Goal: Information Seeking & Learning: Learn about a topic

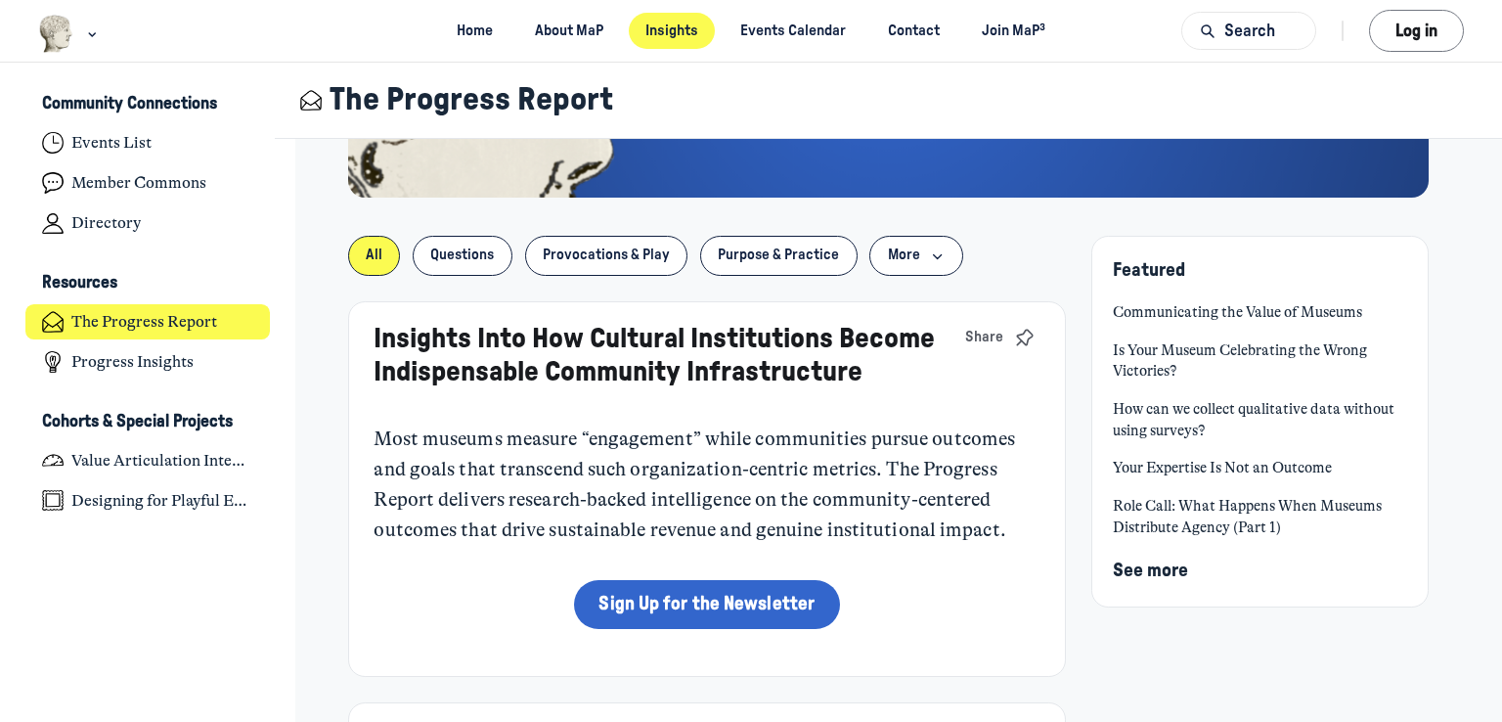
scroll to position [293, 0]
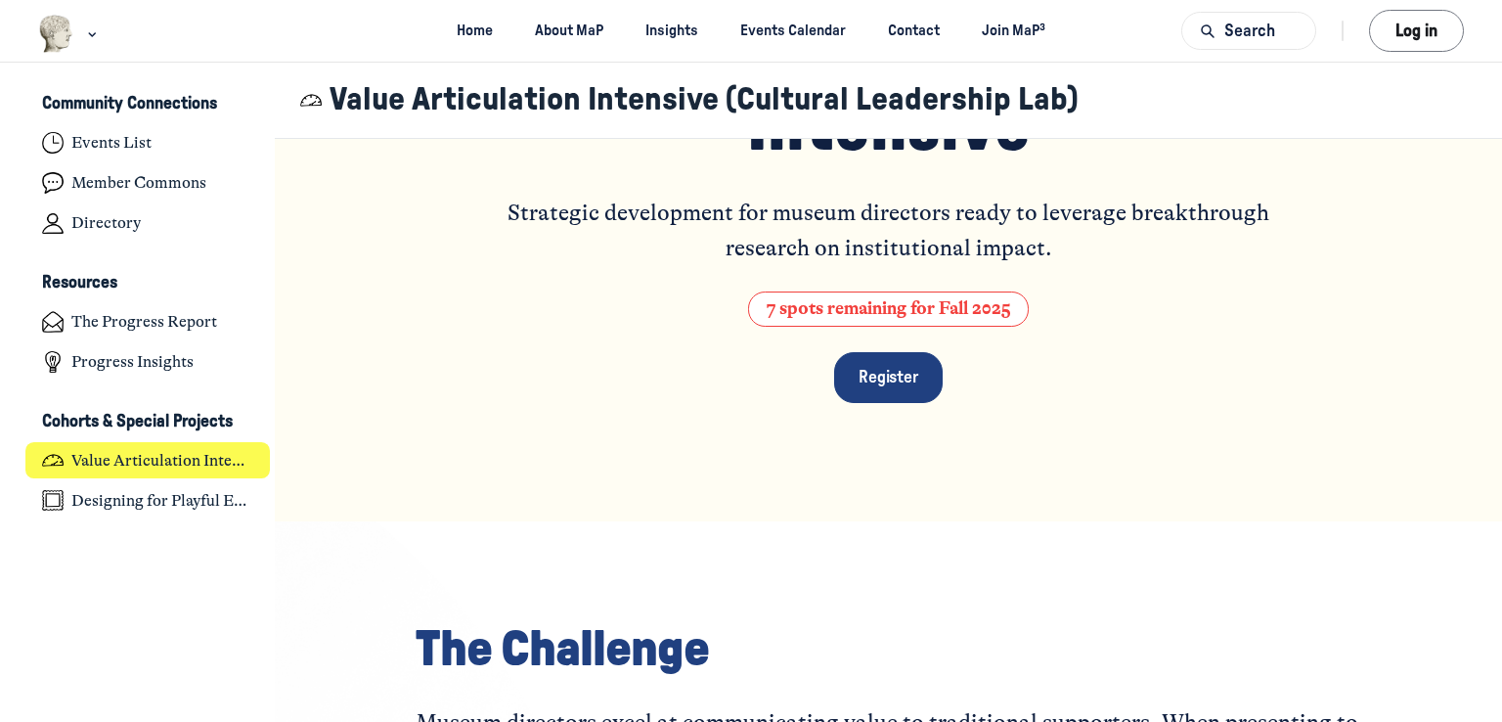
scroll to position [293, 0]
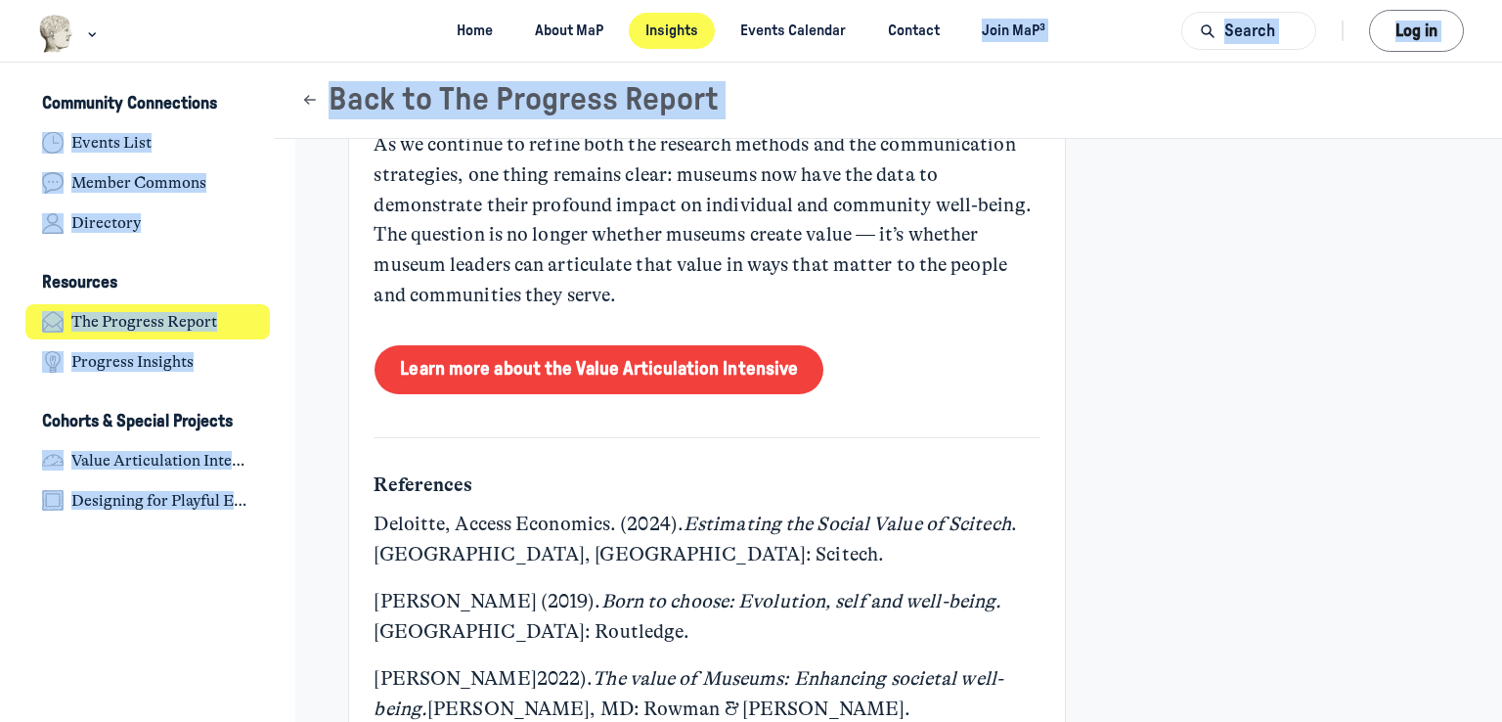
scroll to position [7604, 0]
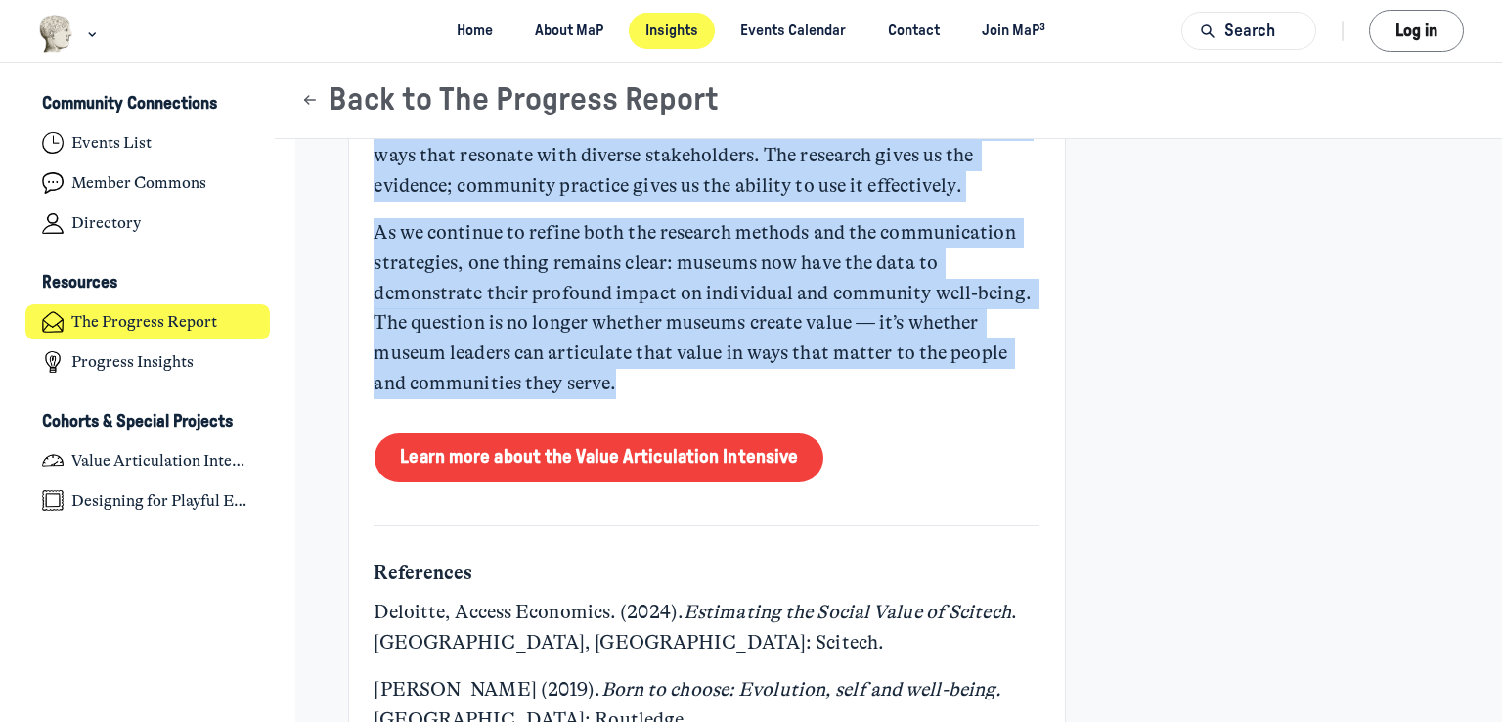
drag, startPoint x: 365, startPoint y: 330, endPoint x: 940, endPoint y: 360, distance: 575.7
copy div "I have always been impressed by how effective most museum leaders are at commun…"
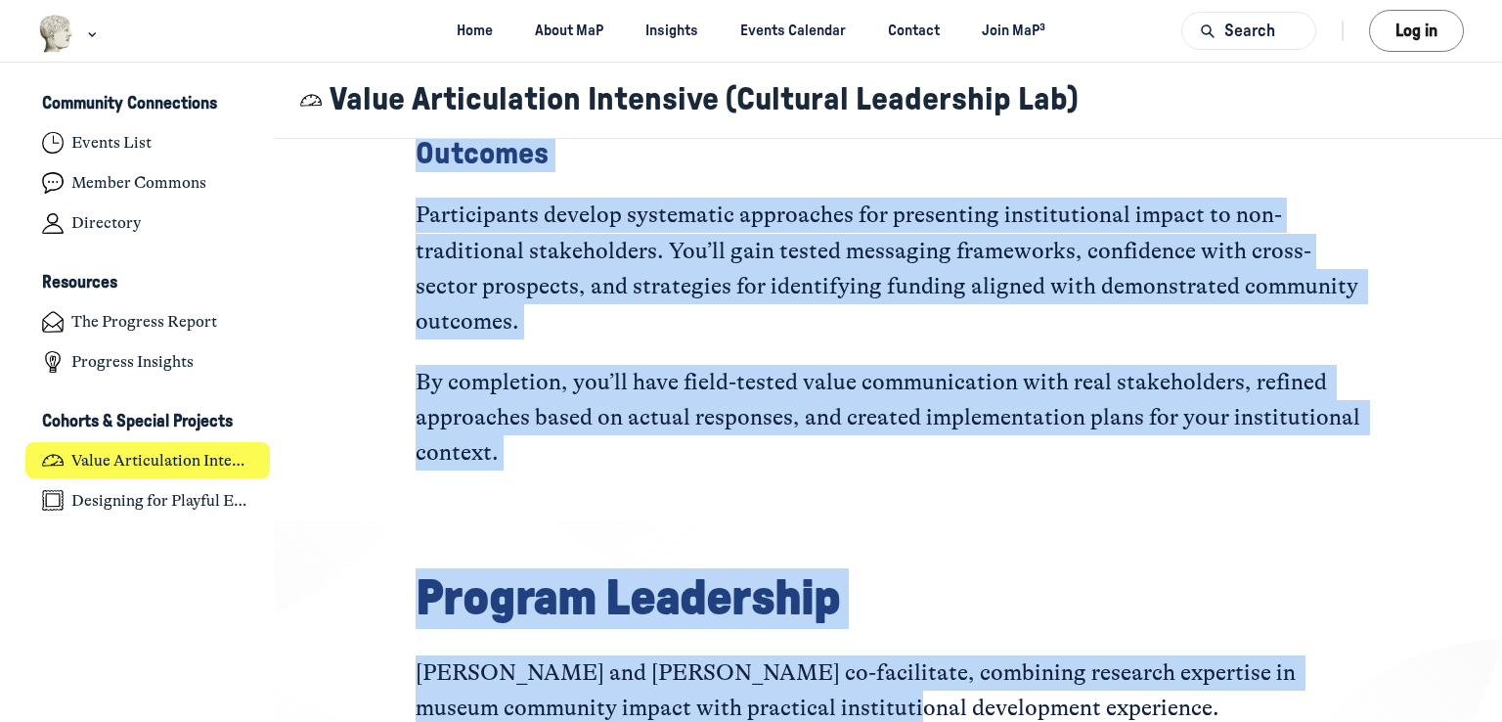
scroll to position [4405, 0]
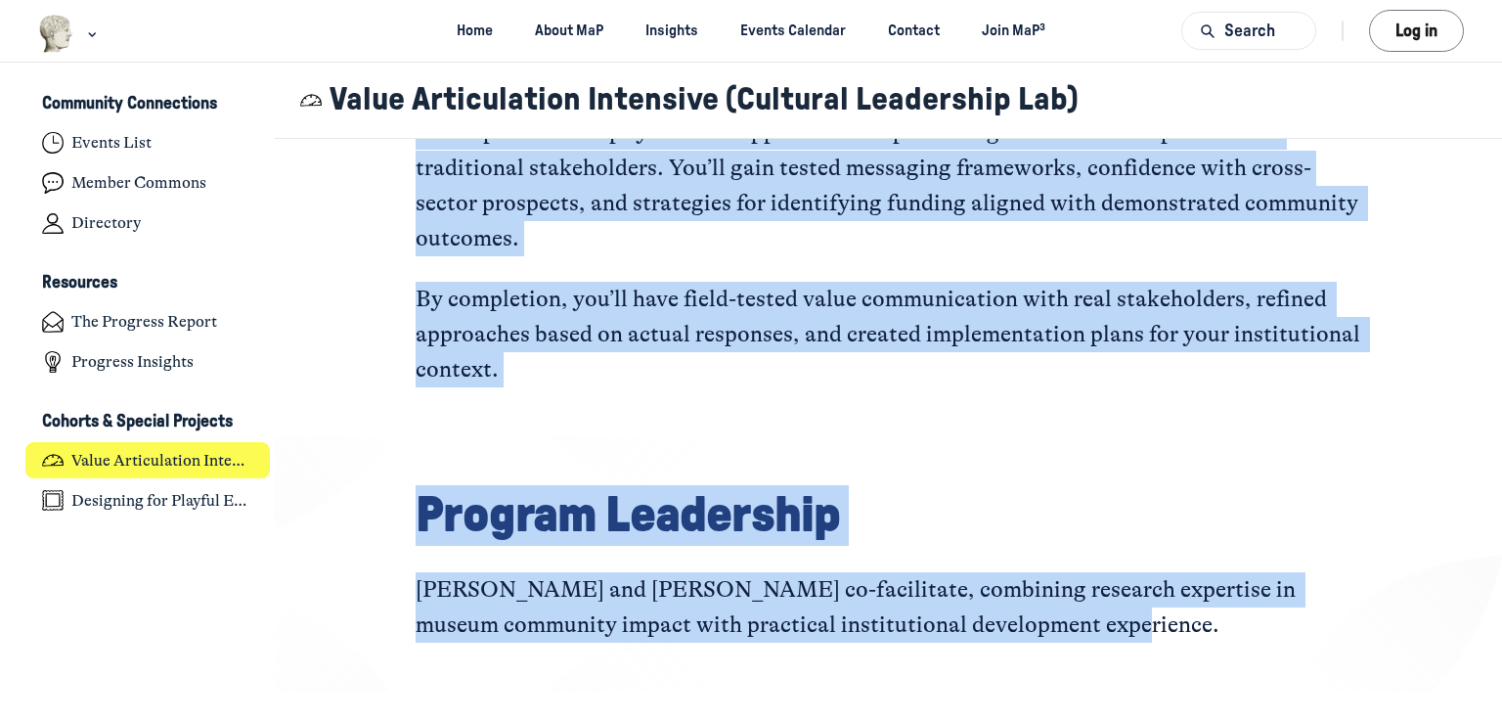
drag, startPoint x: 415, startPoint y: 462, endPoint x: 1142, endPoint y: 657, distance: 753.3
copy div "The Challenge Museum directors excel at communicating value to traditional supp…"
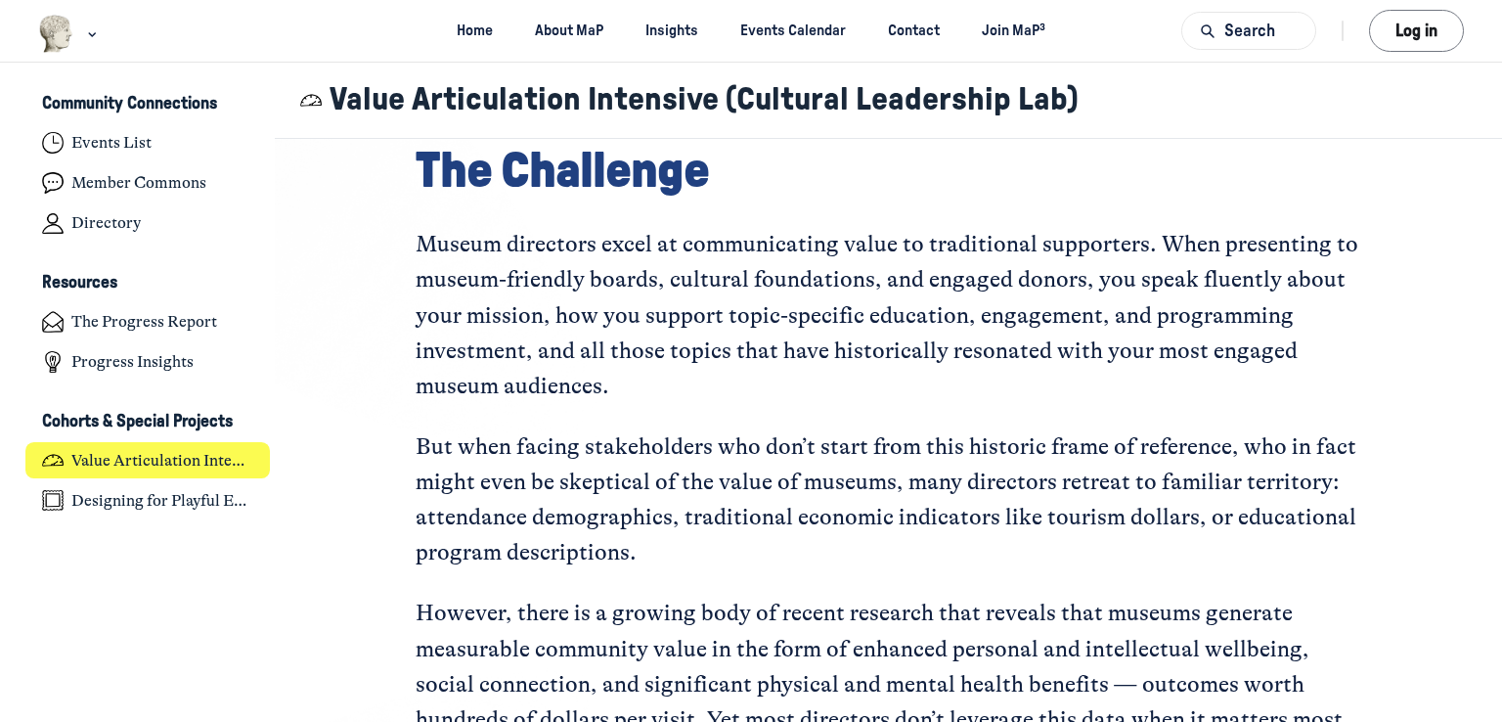
scroll to position [978, 0]
